Goal: Information Seeking & Learning: Compare options

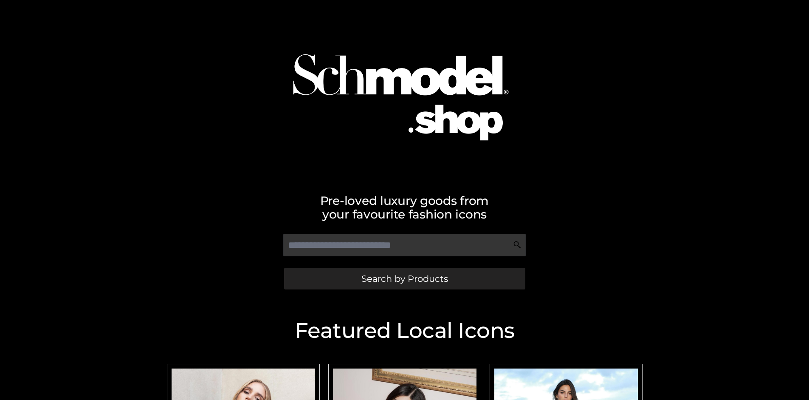
click at [404, 278] on span "Search by Products" at bounding box center [404, 278] width 87 height 9
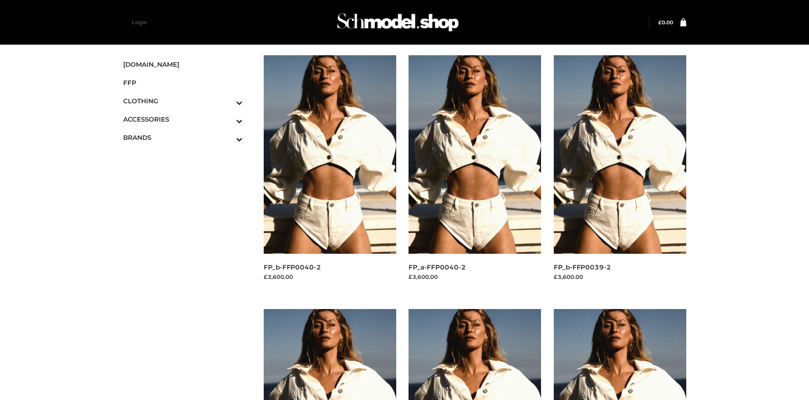
scroll to position [653, 0]
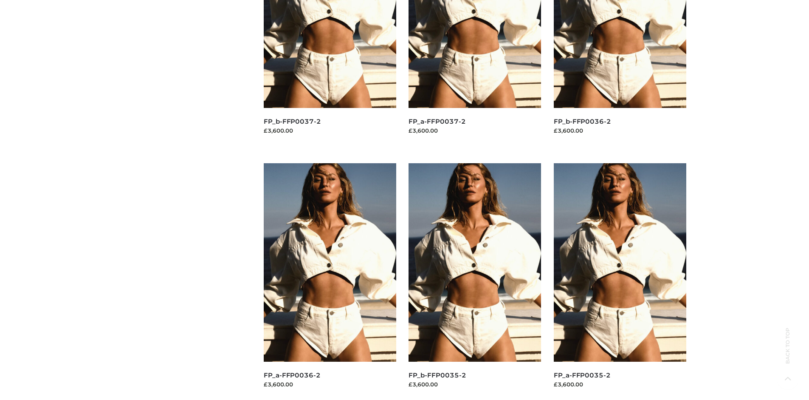
click at [475, 281] on img at bounding box center [475, 262] width 132 height 198
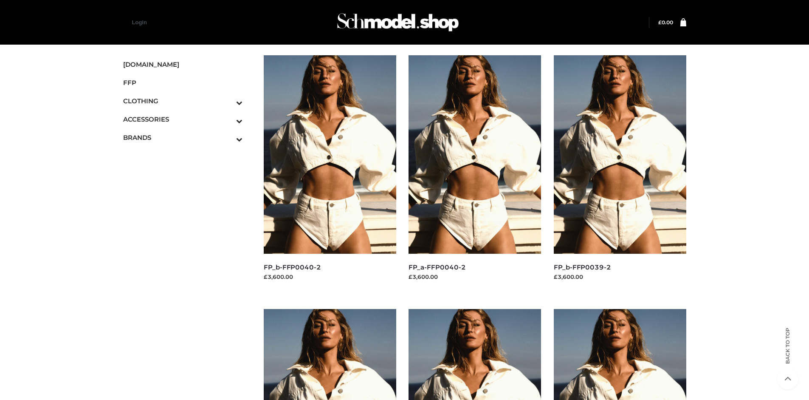
click at [620, 173] on img at bounding box center [620, 154] width 132 height 198
click at [330, 173] on img at bounding box center [330, 154] width 132 height 198
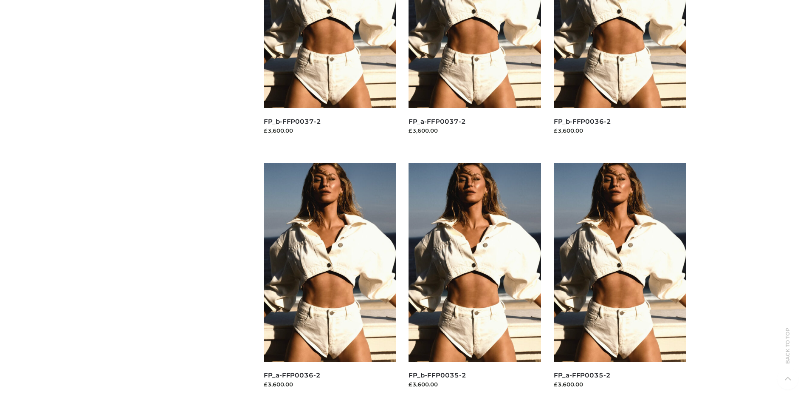
click at [620, 281] on img at bounding box center [620, 262] width 132 height 198
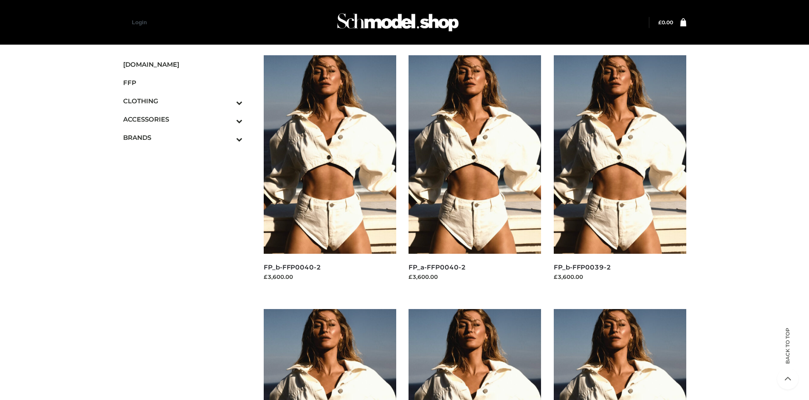
click at [228, 101] on icon "Toggle Submenu" at bounding box center [194, 103] width 95 height 10
click at [187, 119] on span "DRESSES" at bounding box center [187, 119] width 111 height 10
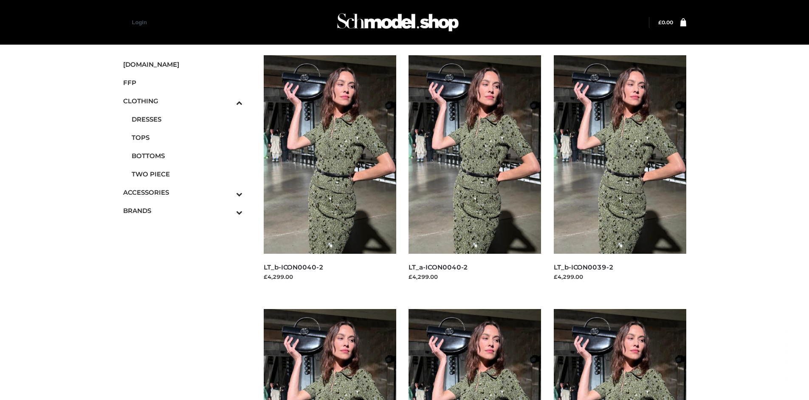
scroll to position [653, 0]
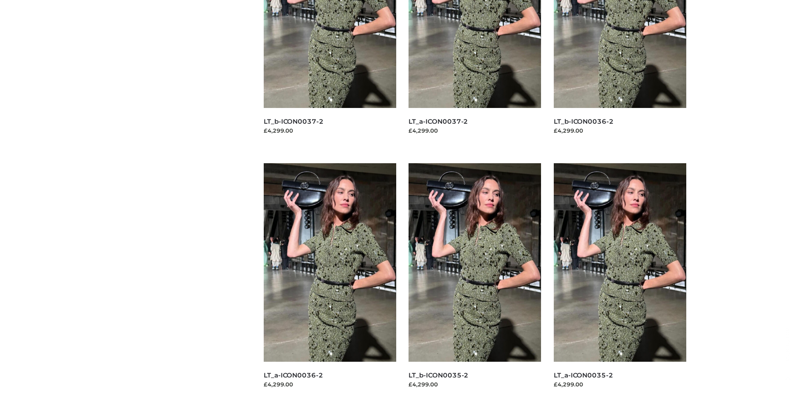
click at [620, 281] on img at bounding box center [620, 262] width 132 height 198
click at [330, 281] on img at bounding box center [330, 262] width 132 height 198
click at [475, 281] on img at bounding box center [475, 262] width 132 height 198
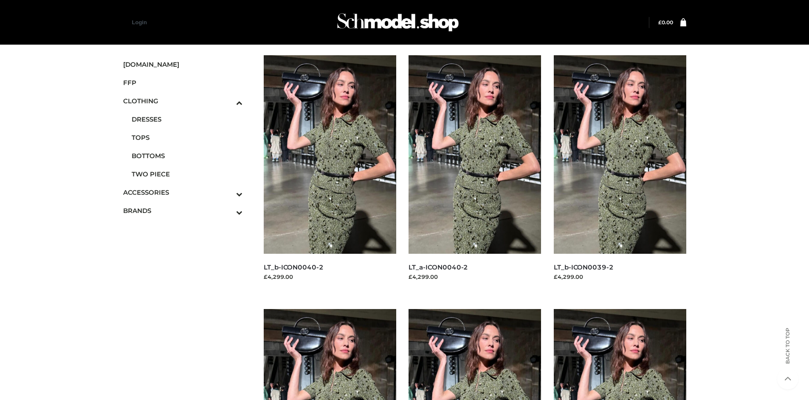
click at [620, 173] on img at bounding box center [620, 154] width 132 height 198
click at [228, 210] on icon "Toggle Submenu" at bounding box center [194, 212] width 95 height 10
click at [187, 199] on link "OPP SWIMWEAR" at bounding box center [187, 208] width 111 height 18
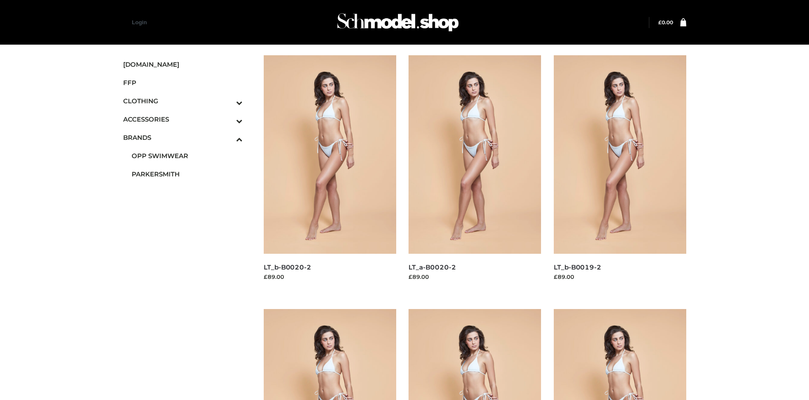
click at [620, 354] on img at bounding box center [620, 408] width 132 height 198
click at [475, 354] on img at bounding box center [475, 408] width 132 height 198
click at [475, 173] on img at bounding box center [475, 154] width 132 height 198
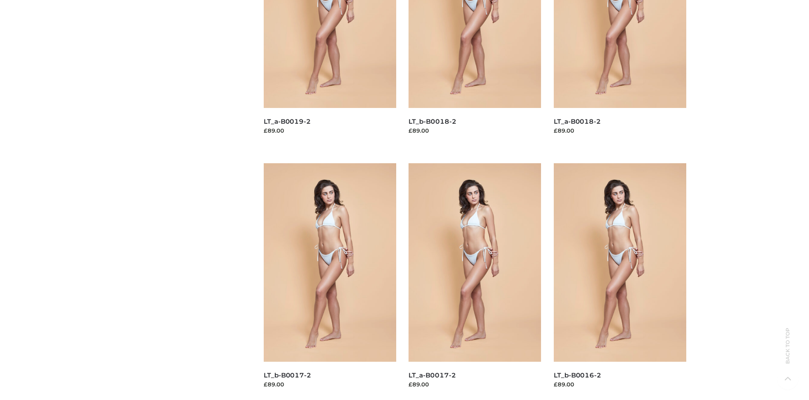
click at [330, 281] on img at bounding box center [330, 262] width 132 height 198
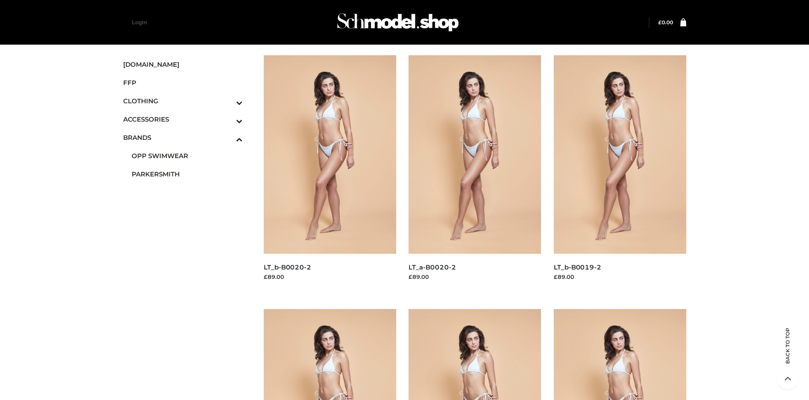
click at [228, 119] on icon "Toggle Submenu" at bounding box center [194, 121] width 95 height 10
click at [187, 155] on span "JEWELRY" at bounding box center [187, 156] width 111 height 10
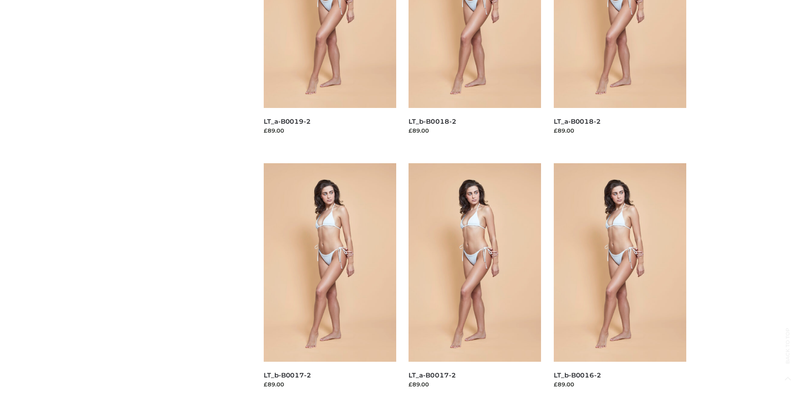
click at [330, 281] on img at bounding box center [330, 262] width 132 height 198
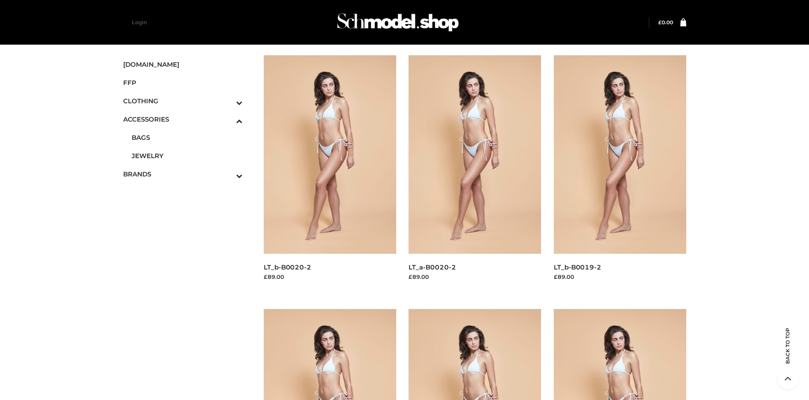
click at [330, 354] on img at bounding box center [330, 408] width 132 height 198
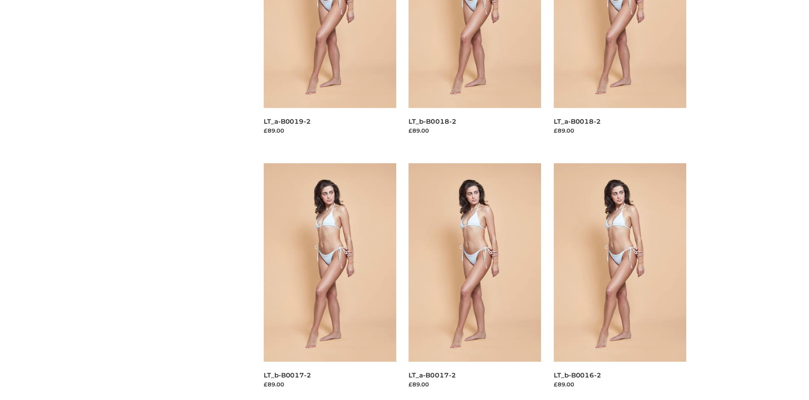
click at [620, 281] on img at bounding box center [620, 262] width 132 height 198
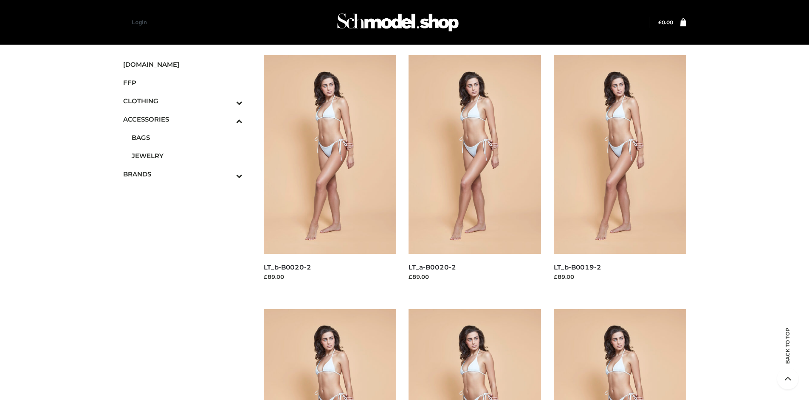
click at [620, 354] on img at bounding box center [620, 408] width 132 height 198
